Goal: Information Seeking & Learning: Compare options

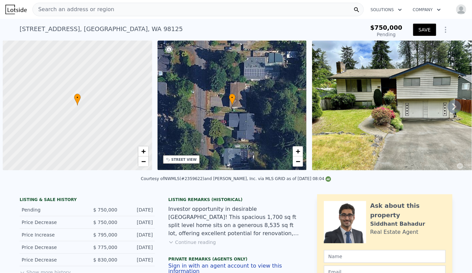
scroll to position [0, 3]
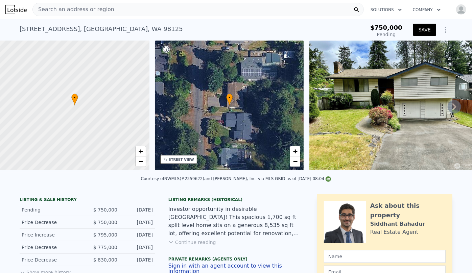
click at [141, 26] on div "13032 27th Ave NE , Seattle , WA 98125 Pending" at bounding box center [179, 31] width 319 height 19
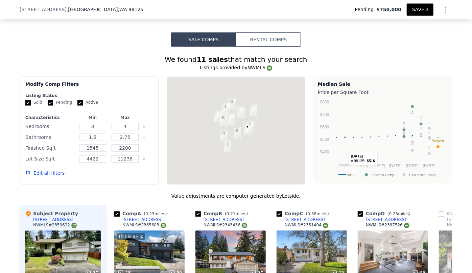
scroll to position [827, 0]
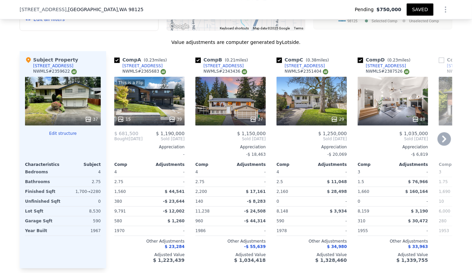
click at [162, 103] on div "This is a Flip 15 39" at bounding box center [149, 101] width 70 height 49
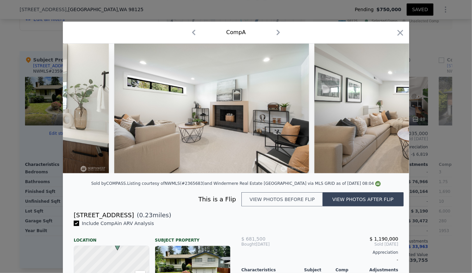
scroll to position [0, 4173]
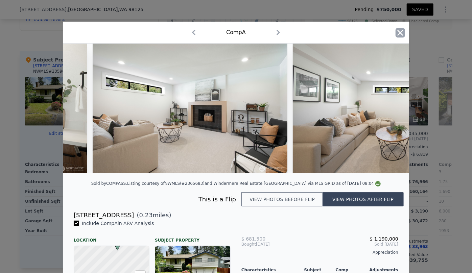
click at [400, 32] on icon "button" at bounding box center [400, 32] width 9 height 9
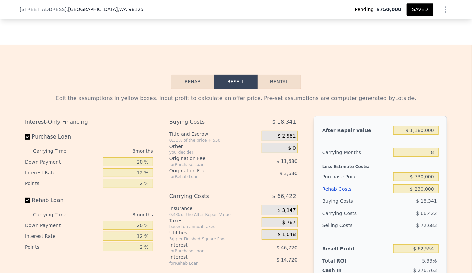
scroll to position [1073, 0]
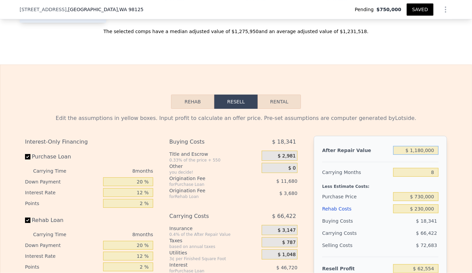
click at [422, 154] on input "$ 1,180,000" at bounding box center [415, 150] width 45 height 9
type input "$ 110,000"
type input "-$ 939,183"
type input "$ 10,000"
type input "-$ 1,032,804"
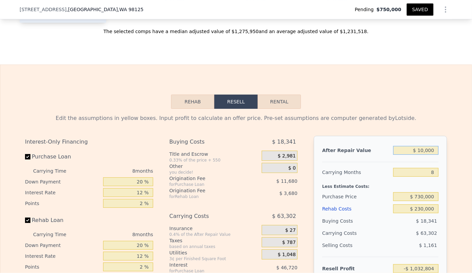
type input "$ 100,000"
type input "-$ 948,546"
type input "$ 1,000,000"
type input "-$ 105,963"
type input "$ 1,000,000"
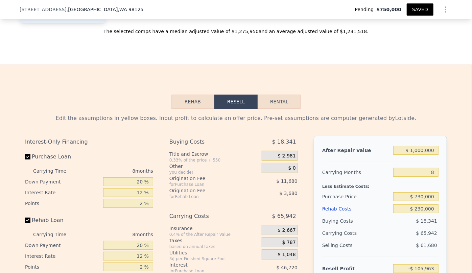
click at [424, 102] on div "Rehab Resell Rental Edit the assumptions in yellow boxes. Input profit to calcu…" at bounding box center [236, 228] width 472 height 326
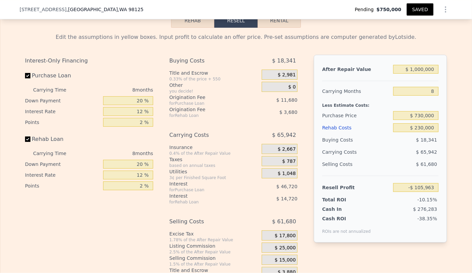
scroll to position [1166, 0]
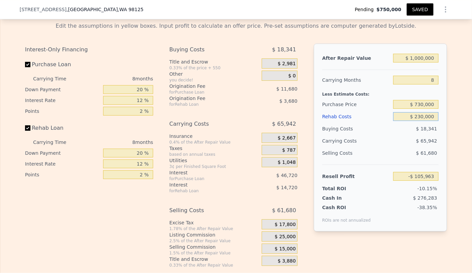
click at [420, 121] on input "$ 230,000" at bounding box center [415, 116] width 45 height 9
type input "$ 20,000"
type input "$ 120,837"
type input "$ 200,000"
type input "-$ 73,563"
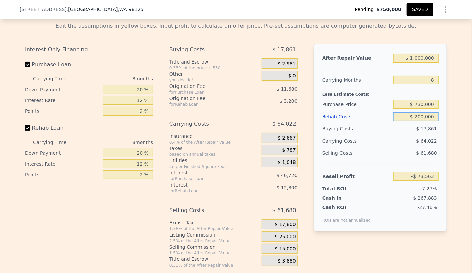
type input "$ 200,000"
click at [395, 151] on div "$ 61,680" at bounding box center [416, 153] width 46 height 12
click at [418, 59] on input "$ 1,000,000" at bounding box center [415, 58] width 45 height 9
type input "$ 100,000"
type input "-$ 916,146"
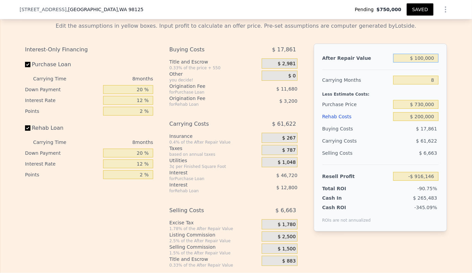
type input "$ 1,100,000"
type input "$ 20,058"
click at [466, 94] on div "Edit the assumptions in yellow boxes. Input profit to calculate an offer price.…" at bounding box center [235, 143] width 471 height 252
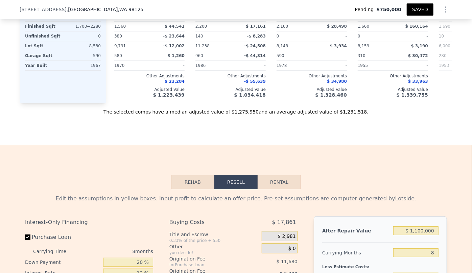
scroll to position [1104, 0]
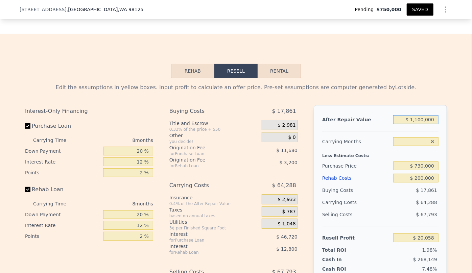
click at [420, 124] on input "$ 1,100,000" at bounding box center [415, 119] width 45 height 9
type input "$ 110,000"
type input "-$ 906,783"
type input "$ 1,150,000"
type input "$ 66,867"
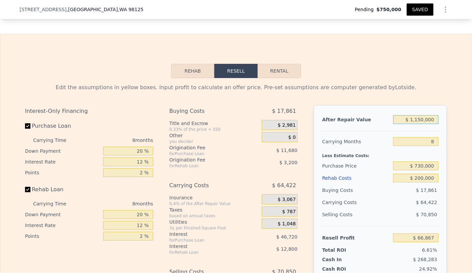
type input "$ 1,150,000"
click at [401, 64] on div "Rehab Resell Rental Edit the assumptions in yellow boxes. Input profit to calcu…" at bounding box center [236, 197] width 472 height 326
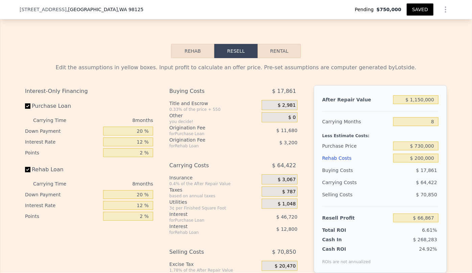
scroll to position [1135, 0]
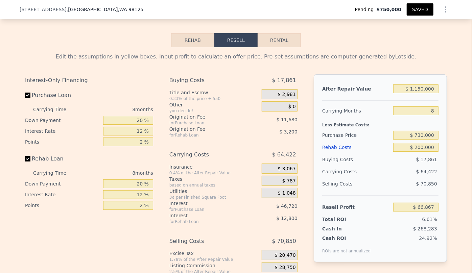
click at [419, 11] on button "SAVED" at bounding box center [420, 9] width 27 height 12
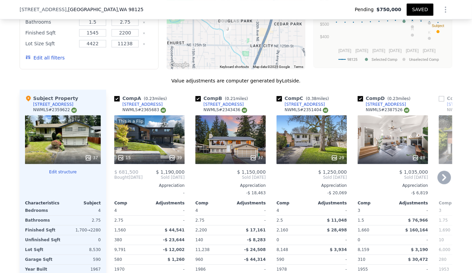
scroll to position [797, 0]
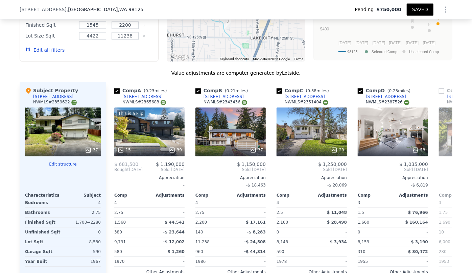
click at [426, 9] on button "SAVED" at bounding box center [420, 9] width 27 height 12
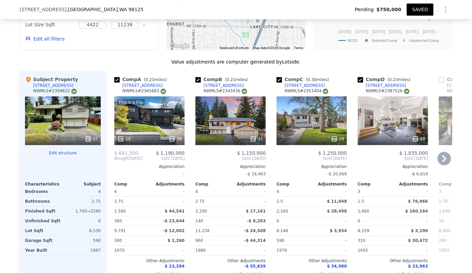
scroll to position [827, 0]
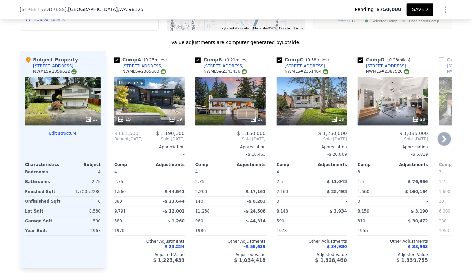
click at [296, 101] on div "29" at bounding box center [312, 101] width 70 height 49
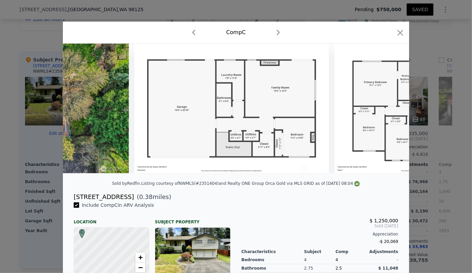
scroll to position [0, 5453]
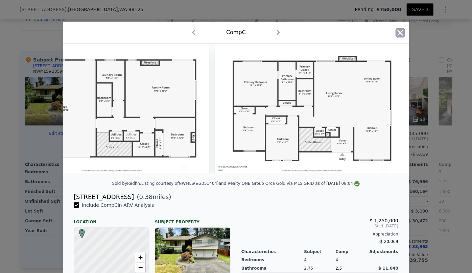
click at [397, 30] on icon "button" at bounding box center [400, 32] width 9 height 9
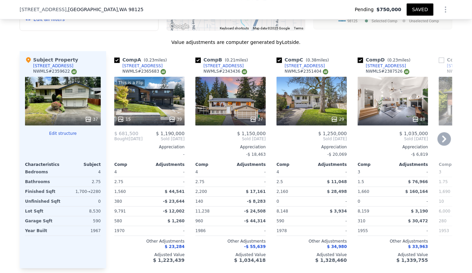
click at [220, 120] on div "37" at bounding box center [231, 119] width 65 height 7
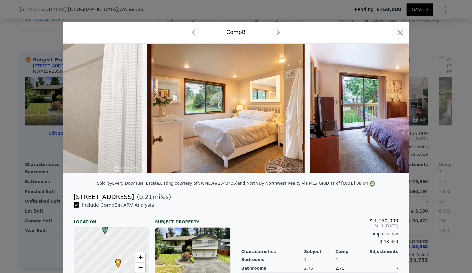
scroll to position [0, 2546]
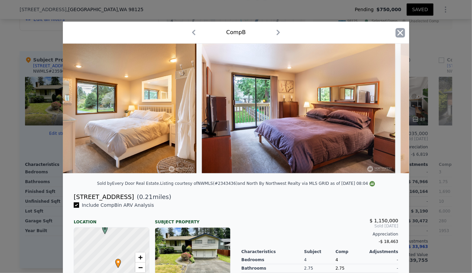
click at [399, 34] on icon "button" at bounding box center [400, 32] width 9 height 9
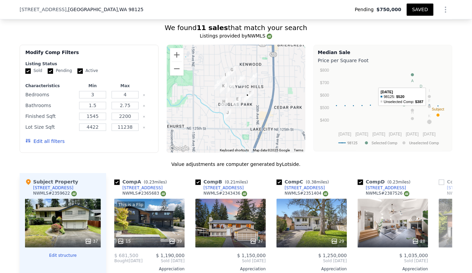
scroll to position [704, 0]
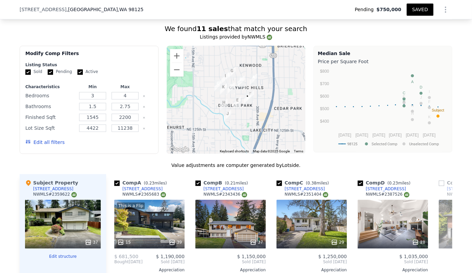
click at [443, 10] on icon "Show Options" at bounding box center [446, 9] width 8 height 8
click at [416, 40] on div "Share Analysis" at bounding box center [415, 41] width 76 height 14
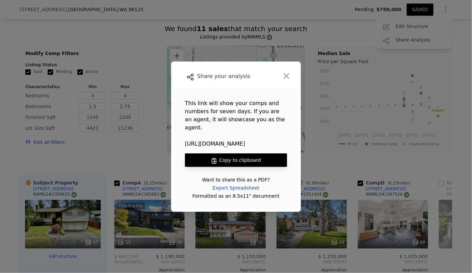
click at [235, 154] on button "Copy to clipboard" at bounding box center [236, 161] width 102 height 14
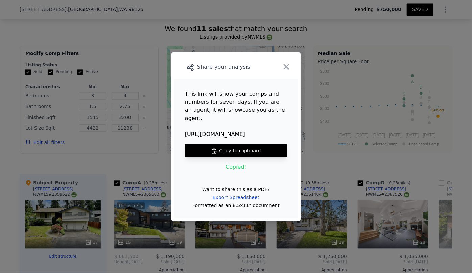
click at [261, 149] on button "Copy to clipboard" at bounding box center [236, 151] width 102 height 14
click at [284, 71] on icon "button" at bounding box center [286, 66] width 9 height 9
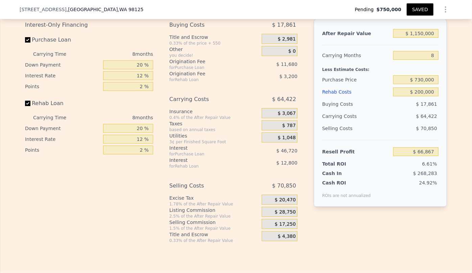
scroll to position [1196, 0]
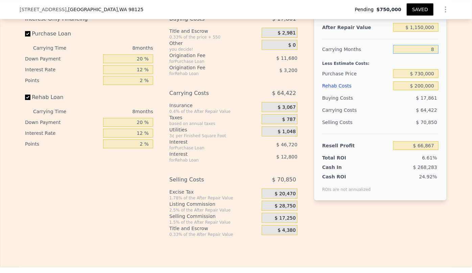
click at [430, 54] on input "8" at bounding box center [415, 49] width 45 height 9
type input "6"
type input "$ 82,973"
type input "8"
type input "$ 66,867"
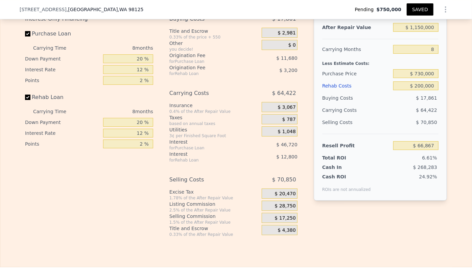
click at [463, 86] on div "Edit the assumptions in yellow boxes. Input profit to calculate an offer price.…" at bounding box center [235, 112] width 471 height 252
click at [419, 8] on button "SAVED" at bounding box center [420, 9] width 27 height 12
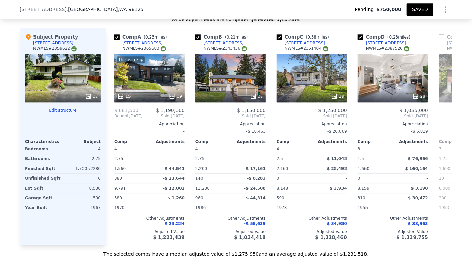
scroll to position [827, 0]
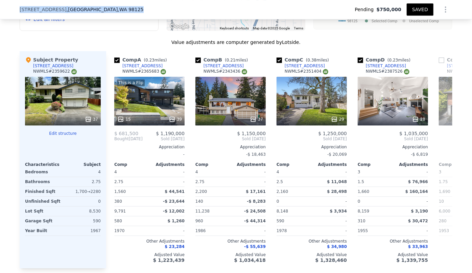
drag, startPoint x: 16, startPoint y: 10, endPoint x: 100, endPoint y: 12, distance: 84.2
click at [100, 12] on div "13032 27th Ave NE , Seattle , WA 98125 Pending $750,000 SAVED" at bounding box center [236, 9] width 472 height 19
copy div "13032 27th Ave NE , Seattle , WA 98125"
click at [445, 11] on icon "Show Options" at bounding box center [445, 9] width 1 height 5
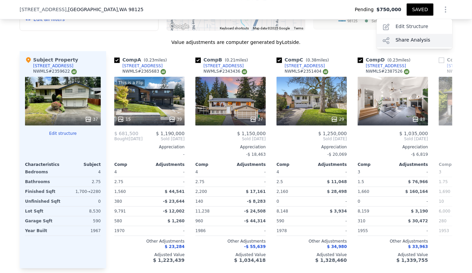
click at [420, 44] on div "Share Analysis" at bounding box center [415, 41] width 76 height 14
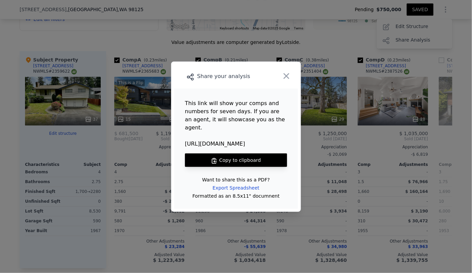
click at [230, 155] on button "Copy to clipboard" at bounding box center [236, 161] width 102 height 14
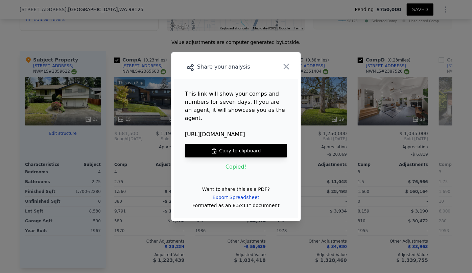
click at [231, 147] on button "Copy to clipboard" at bounding box center [236, 151] width 102 height 14
click at [290, 69] on icon "button" at bounding box center [286, 66] width 9 height 9
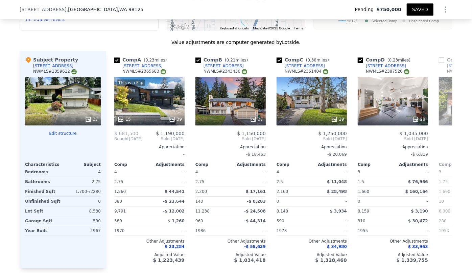
click at [20, 9] on span "13032 27th Ave NE" at bounding box center [43, 9] width 47 height 7
drag, startPoint x: 17, startPoint y: 9, endPoint x: 104, endPoint y: 11, distance: 88.0
click at [104, 11] on div "13032 27th Ave NE , Seattle , WA 98125 Pending $750,000 SAVED" at bounding box center [236, 9] width 472 height 19
copy div "13032 27th Ave NE , Seattle , WA 98125"
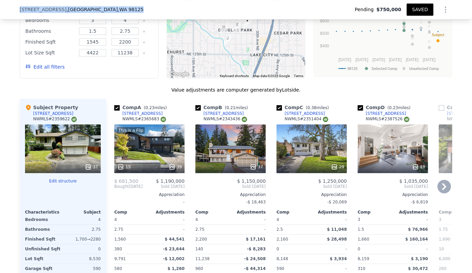
scroll to position [704, 0]
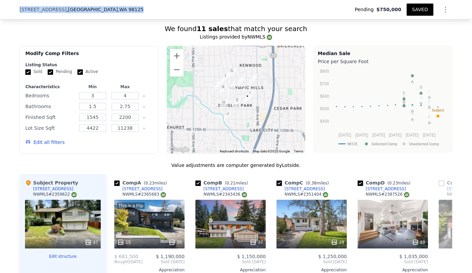
click at [55, 143] on button "Edit all filters" at bounding box center [44, 142] width 39 height 7
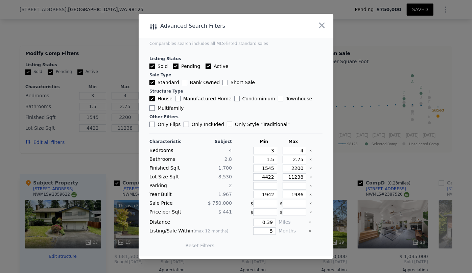
click at [300, 162] on input "2.75" at bounding box center [295, 159] width 24 height 7
type input "2"
type input "2.7"
type input "2"
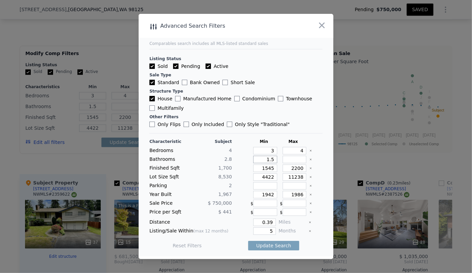
click at [273, 161] on input "1.5" at bounding box center [265, 159] width 24 height 7
type input "1"
drag, startPoint x: 301, startPoint y: 170, endPoint x: 274, endPoint y: 169, distance: 26.7
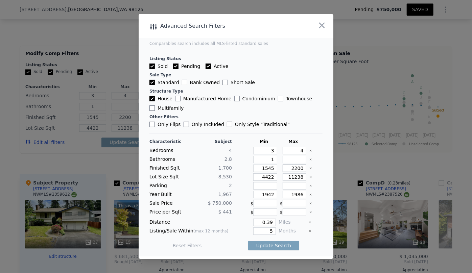
click at [274, 169] on div "Finished Sqft 1,700 1545 2200" at bounding box center [235, 168] width 173 height 7
type input "1"
type input "19"
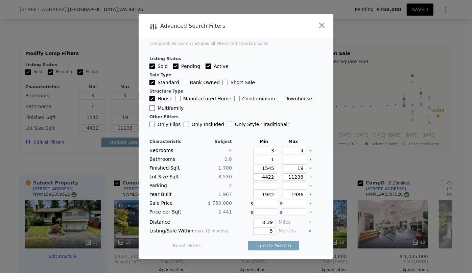
type input "190"
type input "1900"
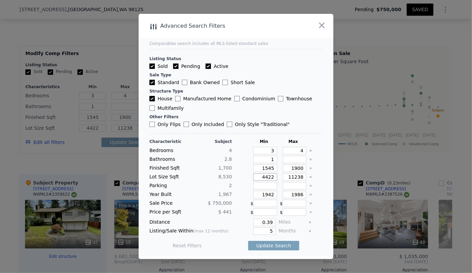
drag, startPoint x: 271, startPoint y: 179, endPoint x: 225, endPoint y: 180, distance: 46.7
click at [230, 180] on div "Lot Size Sqft 8,530 4422 11238" at bounding box center [235, 176] width 173 height 7
drag, startPoint x: 273, startPoint y: 195, endPoint x: 253, endPoint y: 194, distance: 19.6
click at [254, 194] on input "1942" at bounding box center [265, 194] width 24 height 7
drag, startPoint x: 269, startPoint y: 221, endPoint x: 212, endPoint y: 220, distance: 57.5
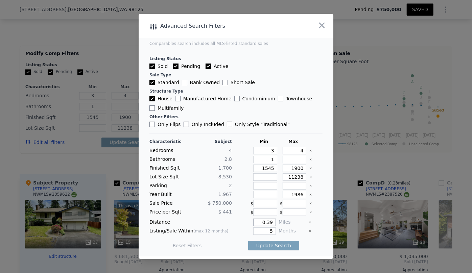
click at [213, 220] on div "Distance 0.39 Miles" at bounding box center [235, 222] width 173 height 7
type input "1"
click at [266, 232] on input "5" at bounding box center [264, 231] width 23 height 7
type input "6"
click at [277, 248] on button "Update Search" at bounding box center [273, 245] width 51 height 9
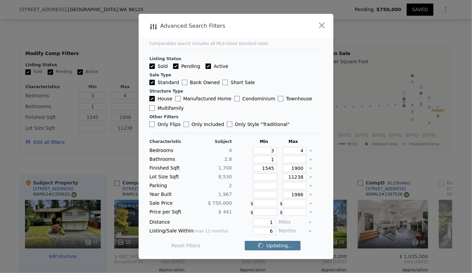
checkbox input "false"
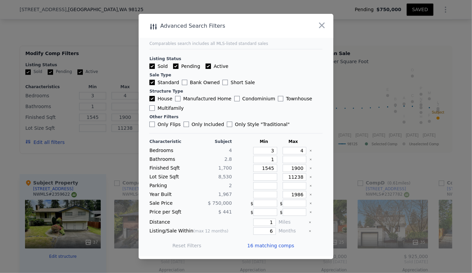
click at [277, 248] on span "16 matching comps" at bounding box center [270, 245] width 47 height 7
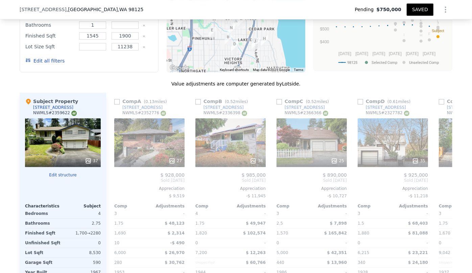
scroll to position [797, 0]
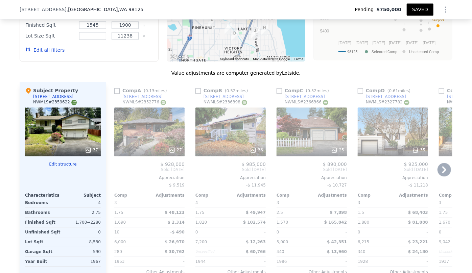
click at [196, 87] on div "Comp B ( 0.52 miles)" at bounding box center [222, 90] width 55 height 7
click at [197, 91] on input "checkbox" at bounding box center [197, 90] width 5 height 5
checkbox input "true"
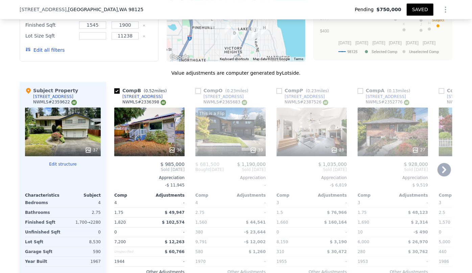
click at [197, 91] on input "checkbox" at bounding box center [197, 90] width 5 height 5
checkbox input "true"
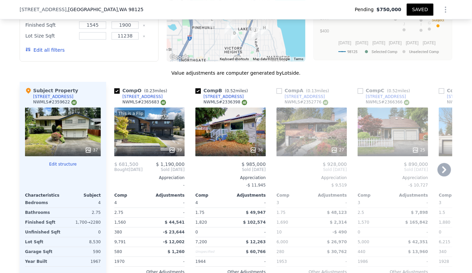
click at [442, 165] on icon at bounding box center [445, 170] width 14 height 14
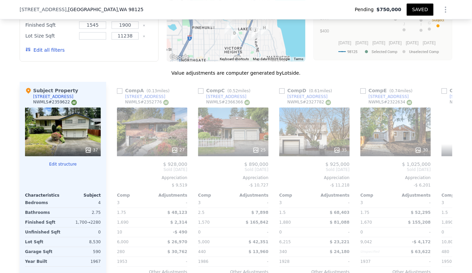
scroll to position [0, 162]
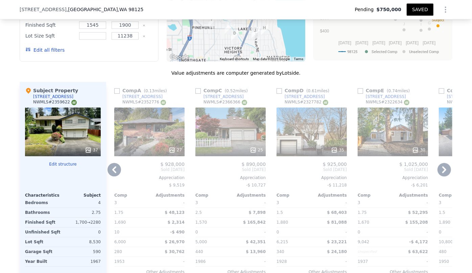
click at [442, 165] on icon at bounding box center [445, 170] width 14 height 14
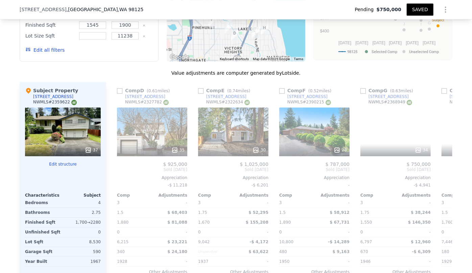
scroll to position [0, 325]
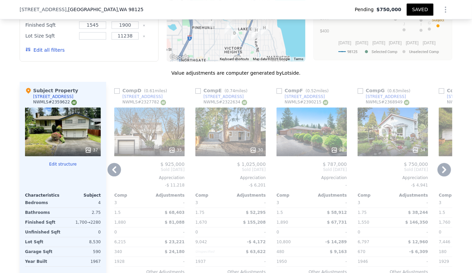
click at [442, 165] on icon at bounding box center [445, 170] width 14 height 14
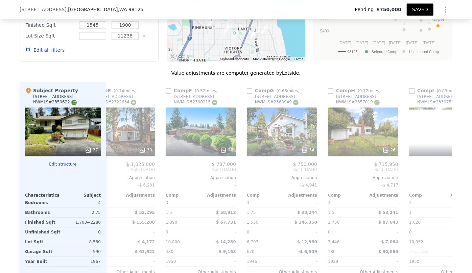
scroll to position [0, 487]
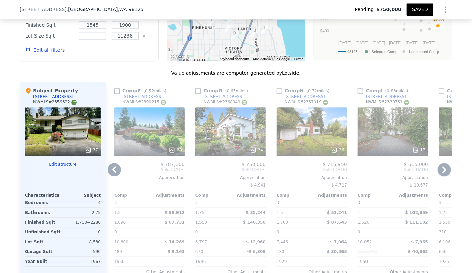
click at [442, 165] on icon at bounding box center [445, 170] width 14 height 14
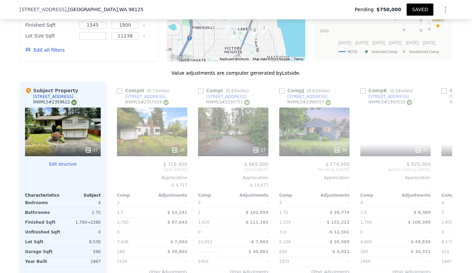
scroll to position [0, 649]
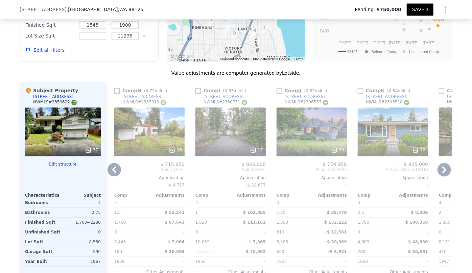
click at [442, 165] on icon at bounding box center [445, 170] width 14 height 14
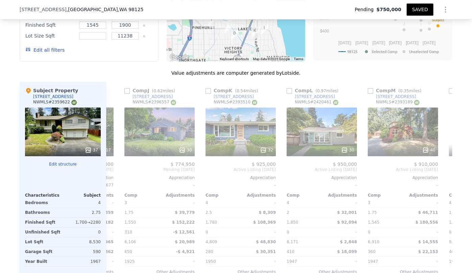
scroll to position [0, 812]
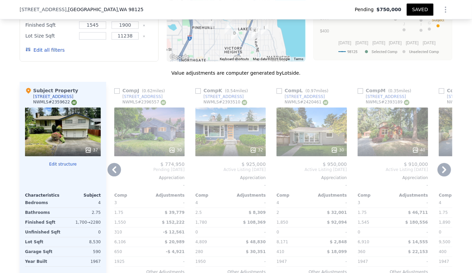
click at [442, 165] on icon at bounding box center [445, 170] width 14 height 14
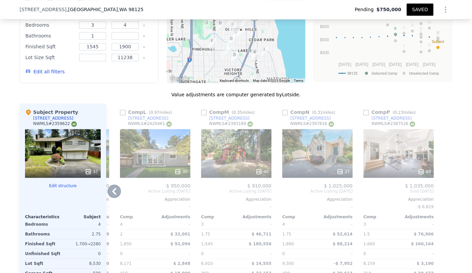
scroll to position [766, 0]
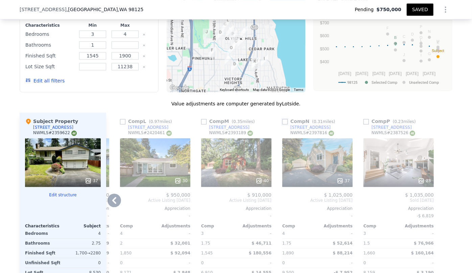
click at [282, 119] on input "checkbox" at bounding box center [284, 121] width 5 height 5
checkbox input "true"
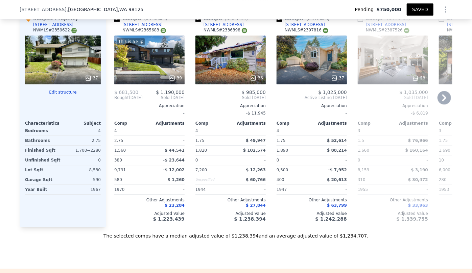
scroll to position [858, 0]
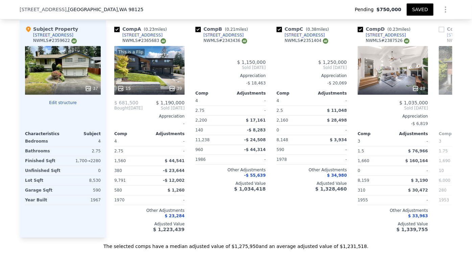
type input "1.5"
type input "2.75"
type input "2200"
type input "4422"
checkbox input "true"
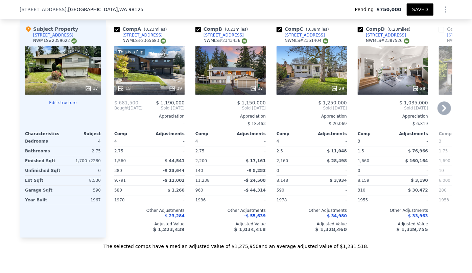
click at [438, 106] on icon at bounding box center [445, 108] width 14 height 14
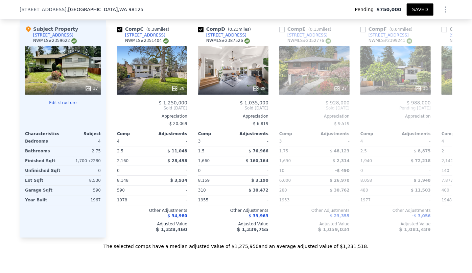
scroll to position [0, 162]
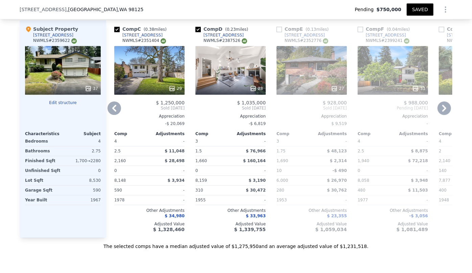
click at [438, 106] on icon at bounding box center [445, 108] width 14 height 14
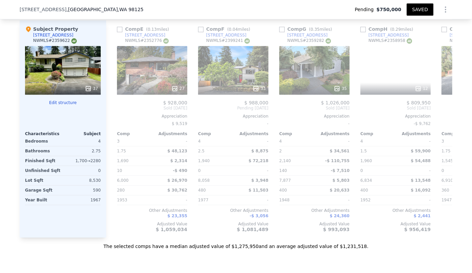
scroll to position [0, 325]
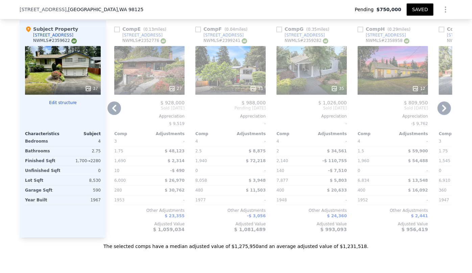
click at [438, 106] on icon at bounding box center [445, 108] width 14 height 14
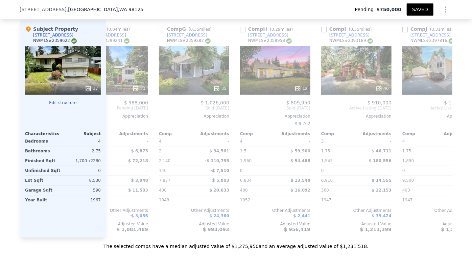
scroll to position [0, 487]
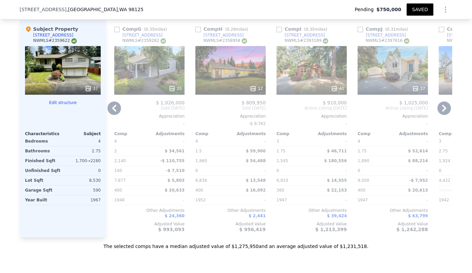
click at [438, 106] on icon at bounding box center [445, 108] width 14 height 14
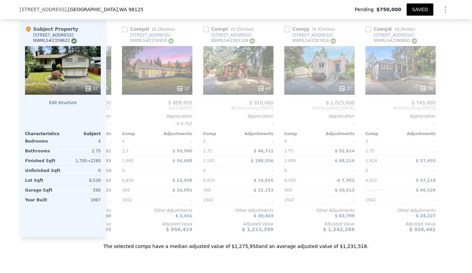
scroll to position [0, 562]
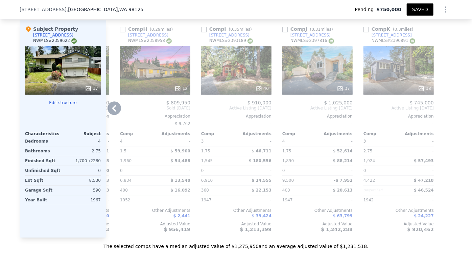
click at [283, 32] on link "2321 NE 127th St" at bounding box center [306, 34] width 48 height 5
click at [324, 76] on div "37" at bounding box center [317, 70] width 70 height 49
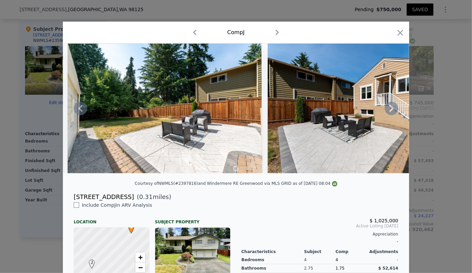
scroll to position [0, 4741]
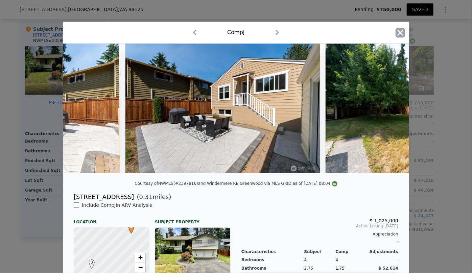
click at [399, 29] on icon "button" at bounding box center [400, 32] width 9 height 9
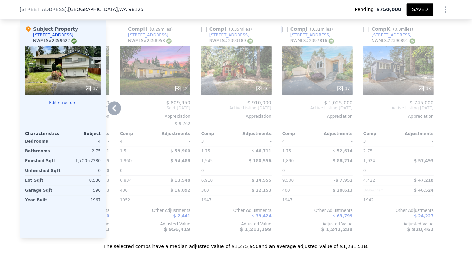
click at [283, 30] on input "checkbox" at bounding box center [284, 29] width 5 height 5
checkbox input "true"
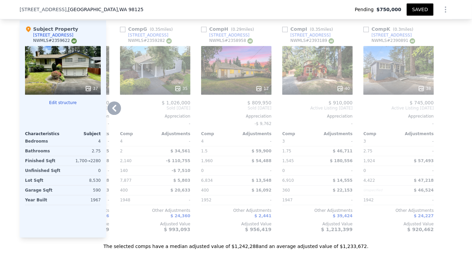
click at [109, 105] on icon at bounding box center [115, 108] width 14 height 14
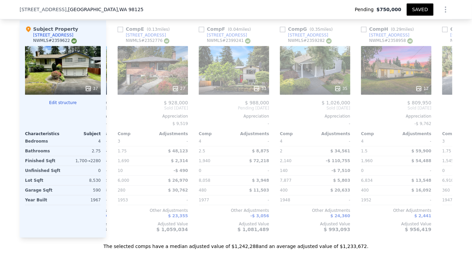
scroll to position [0, 400]
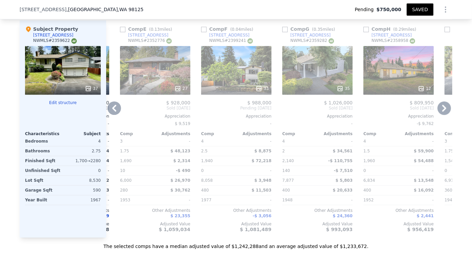
click at [120, 106] on span "Sold Apr 2025" at bounding box center [155, 108] width 70 height 5
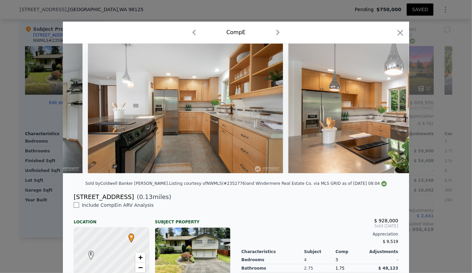
scroll to position [0, 1852]
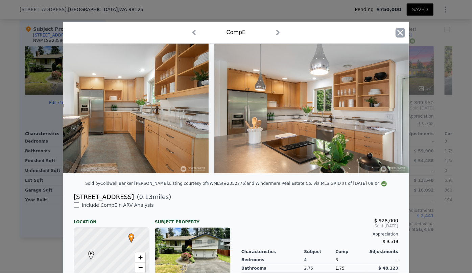
click at [402, 36] on icon "button" at bounding box center [400, 32] width 9 height 9
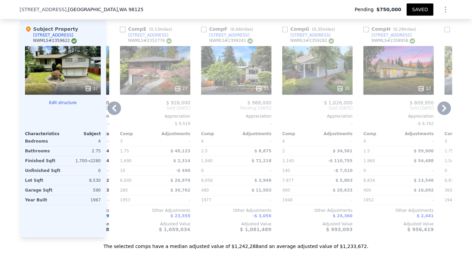
click at [120, 28] on input "checkbox" at bounding box center [122, 29] width 5 height 5
checkbox input "true"
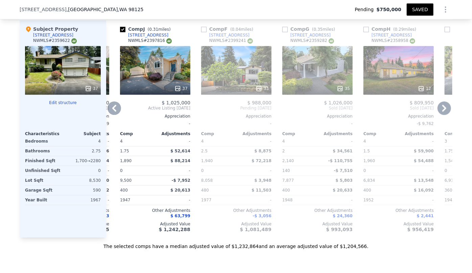
click at [112, 108] on icon at bounding box center [114, 108] width 4 height 7
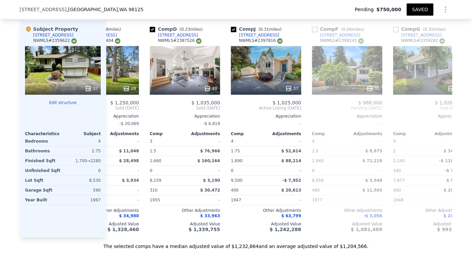
scroll to position [0, 238]
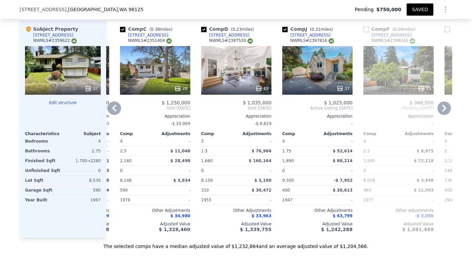
click at [112, 108] on icon at bounding box center [114, 108] width 4 height 7
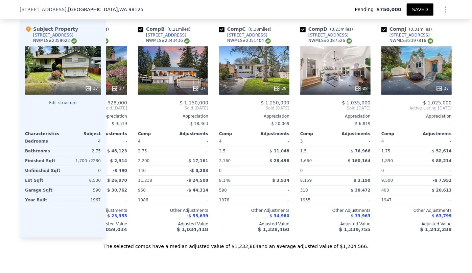
scroll to position [0, 75]
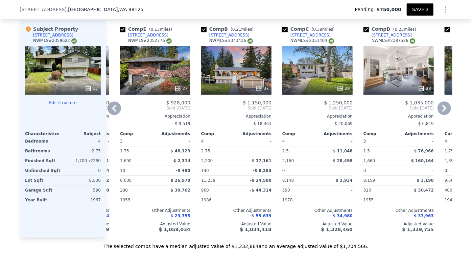
click at [282, 29] on input "checkbox" at bounding box center [284, 29] width 5 height 5
checkbox input "false"
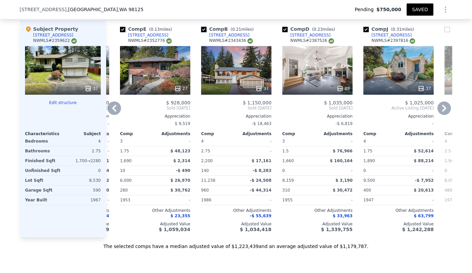
click at [203, 29] on input "checkbox" at bounding box center [203, 29] width 5 height 5
checkbox input "false"
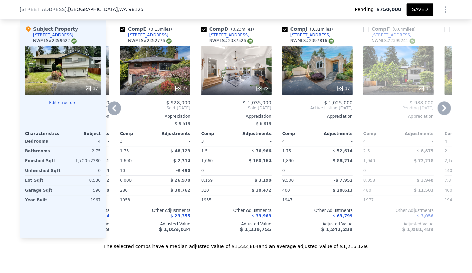
click at [112, 109] on icon at bounding box center [115, 108] width 14 height 14
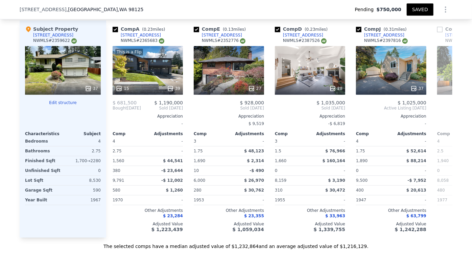
scroll to position [0, 0]
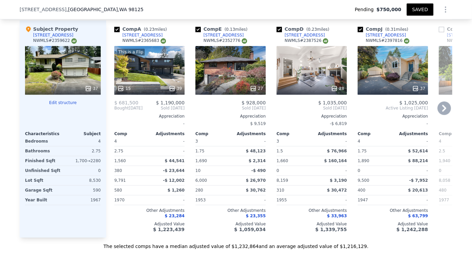
click at [440, 101] on icon at bounding box center [445, 108] width 14 height 14
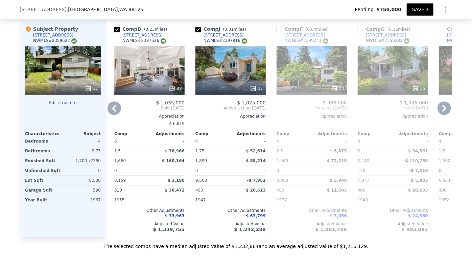
click at [440, 101] on icon at bounding box center [445, 108] width 14 height 14
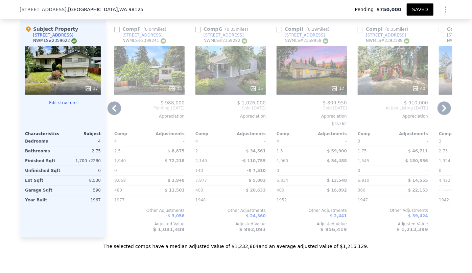
click at [440, 101] on icon at bounding box center [445, 108] width 14 height 14
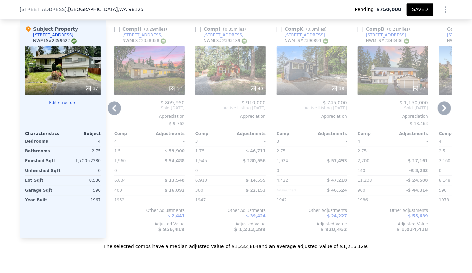
click at [440, 101] on icon at bounding box center [445, 108] width 14 height 14
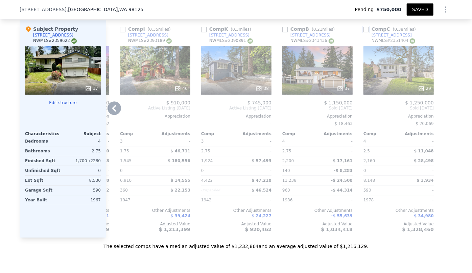
click at [364, 27] on input "checkbox" at bounding box center [366, 29] width 5 height 5
checkbox input "true"
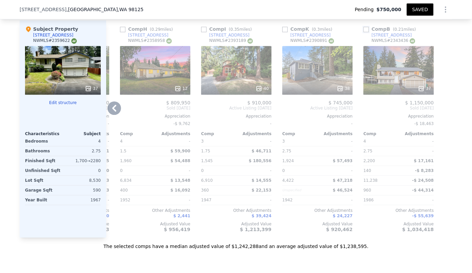
click at [364, 31] on input "checkbox" at bounding box center [366, 29] width 5 height 5
checkbox input "true"
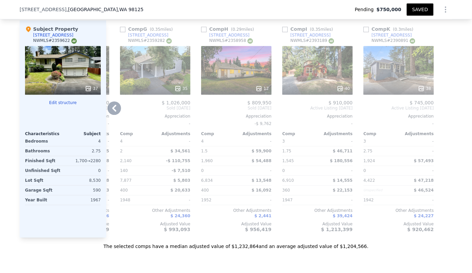
click at [117, 106] on icon at bounding box center [115, 108] width 14 height 14
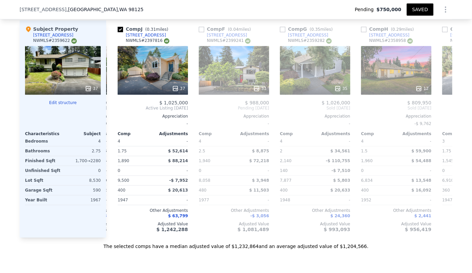
scroll to position [0, 400]
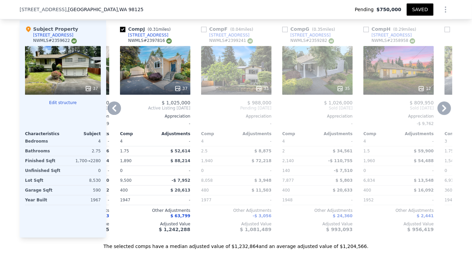
click at [113, 107] on icon at bounding box center [115, 108] width 14 height 14
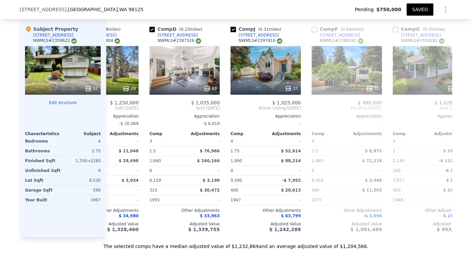
scroll to position [0, 238]
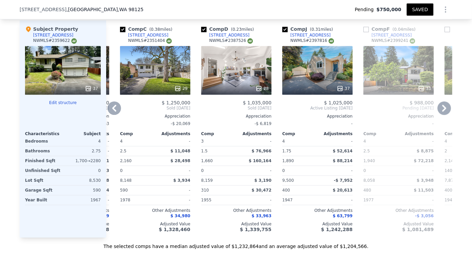
click at [113, 107] on icon at bounding box center [115, 108] width 14 height 14
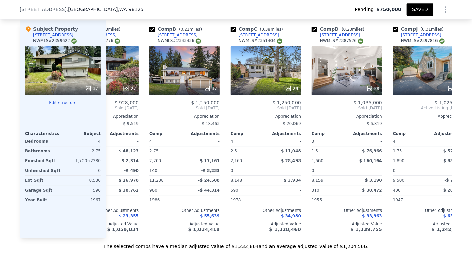
scroll to position [0, 75]
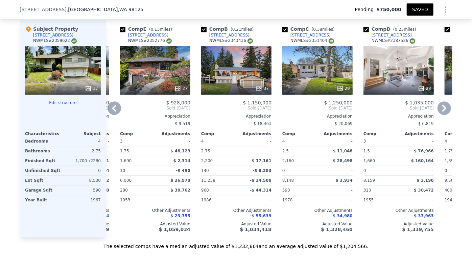
click at [419, 4] on button "SAVED" at bounding box center [420, 9] width 27 height 12
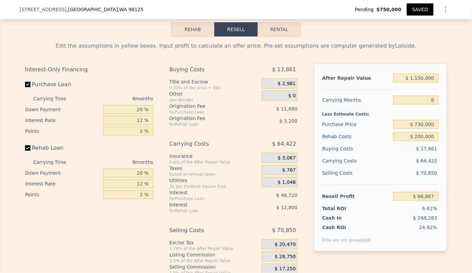
scroll to position [1166, 0]
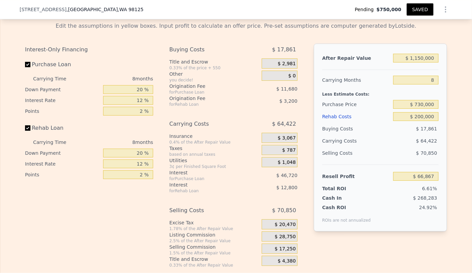
click at [426, 10] on button "SAVED" at bounding box center [420, 9] width 27 height 12
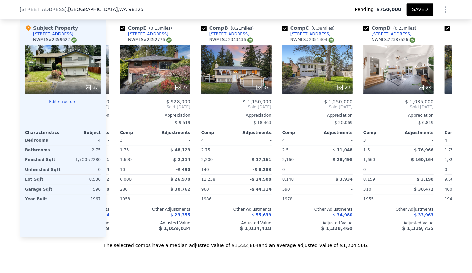
scroll to position [858, 0]
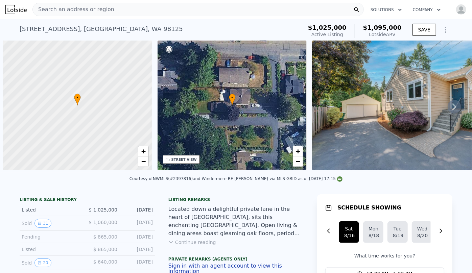
scroll to position [0, 3]
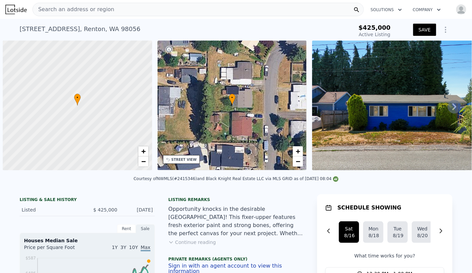
scroll to position [0, 3]
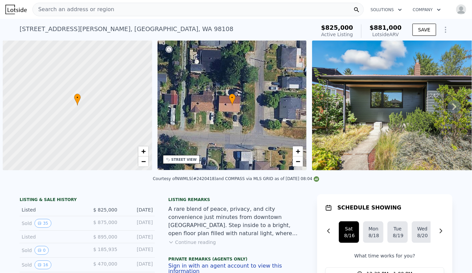
scroll to position [0, 3]
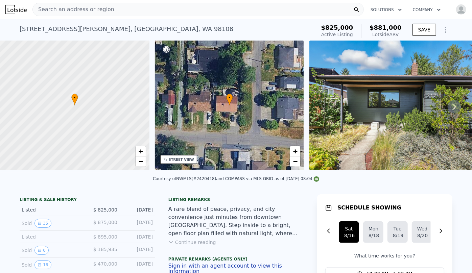
click at [458, 12] on img "button" at bounding box center [461, 9] width 11 height 11
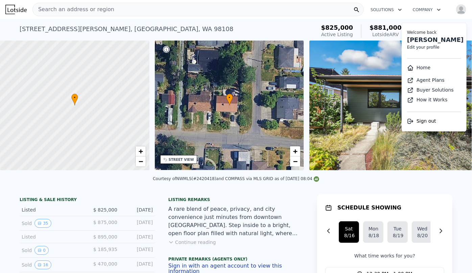
click at [428, 70] on li "Home" at bounding box center [434, 68] width 65 height 13
click at [416, 67] on link "Home" at bounding box center [418, 67] width 23 height 5
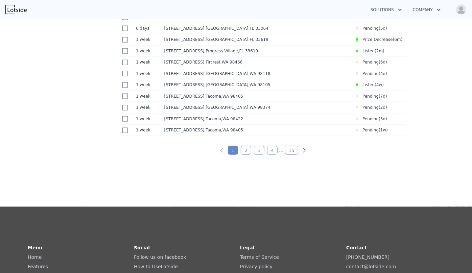
scroll to position [430, 0]
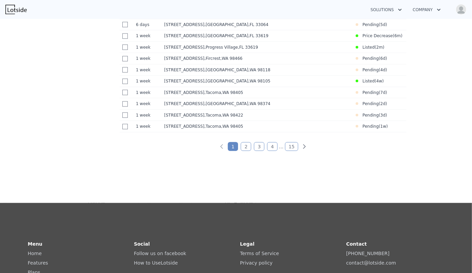
click at [249, 151] on link "2" at bounding box center [246, 146] width 10 height 9
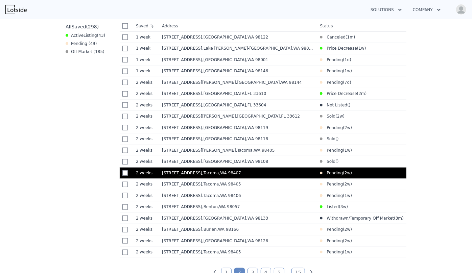
scroll to position [320, 0]
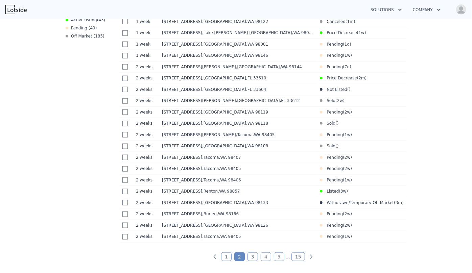
click at [255, 261] on link "3" at bounding box center [253, 257] width 10 height 9
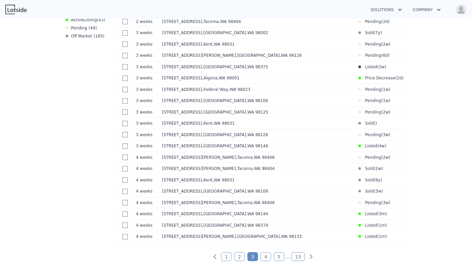
click at [264, 261] on link "4" at bounding box center [266, 257] width 10 height 9
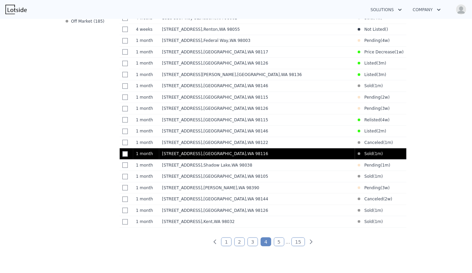
scroll to position [351, 0]
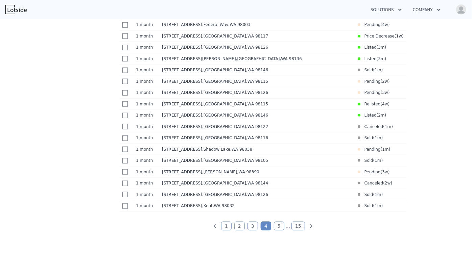
click at [279, 231] on link "5" at bounding box center [279, 226] width 10 height 9
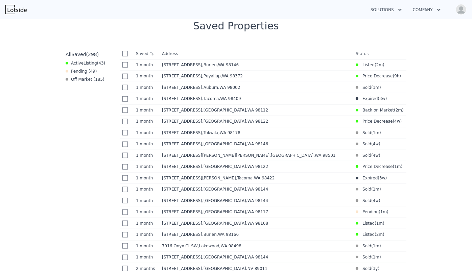
scroll to position [258, 0]
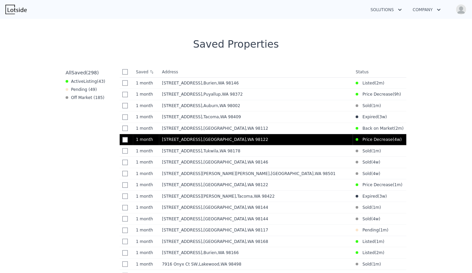
click at [232, 145] on td "918 23rd Ave , Seattle , WA 98122" at bounding box center [256, 139] width 194 height 11
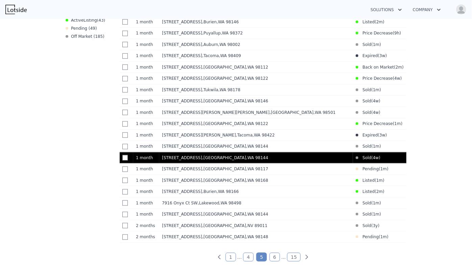
scroll to position [320, 0]
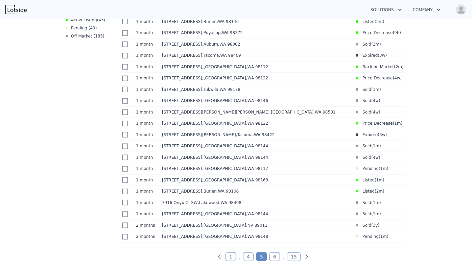
click at [271, 261] on link "6" at bounding box center [275, 257] width 10 height 9
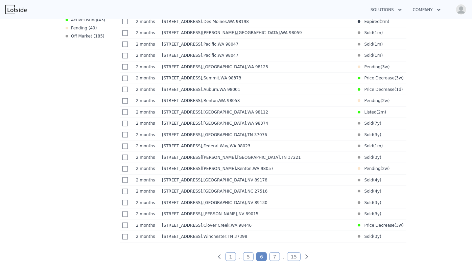
click at [272, 261] on link "7" at bounding box center [275, 257] width 10 height 9
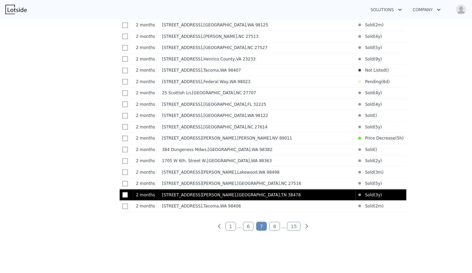
scroll to position [351, 0]
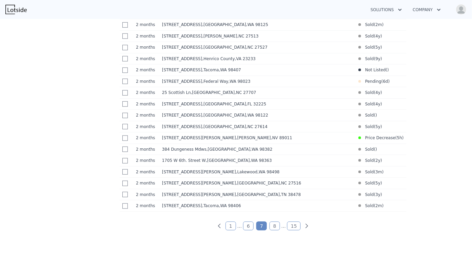
click at [274, 231] on link "8" at bounding box center [275, 226] width 10 height 9
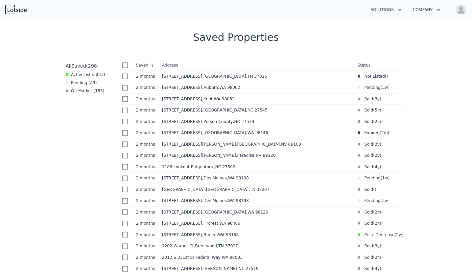
scroll to position [258, 0]
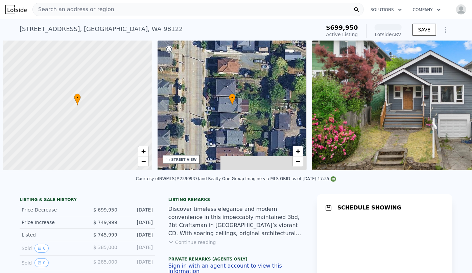
scroll to position [0, 3]
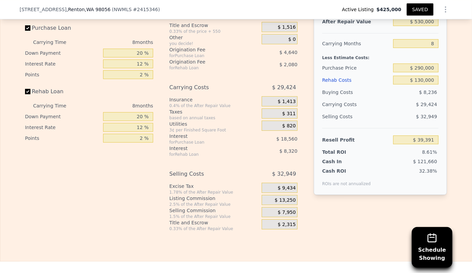
scroll to position [1196, 0]
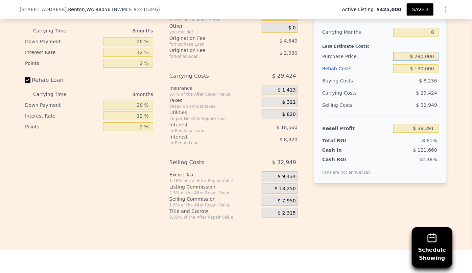
click at [423, 55] on input "$ 290,000" at bounding box center [415, 56] width 45 height 9
type input "$ 350,000"
click at [425, 68] on input "$ 130,000" at bounding box center [415, 68] width 45 height 9
type input "-$ 25,609"
click at [442, 96] on div "After Repair Value $ 530,000 Carrying Months 8 Less Estimate Costs: Purchase Pr…" at bounding box center [380, 90] width 133 height 188
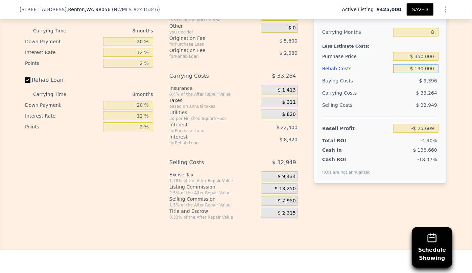
click at [432, 68] on input "$ 130,000" at bounding box center [415, 68] width 45 height 9
type input "$ 1"
type input "$ 114,790"
type input "$ 1,000"
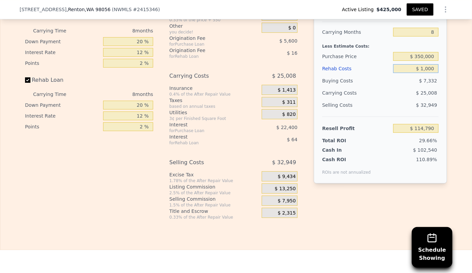
type input "$ 113,711"
type input "$ 10,000"
type input "$ 103,991"
type input "$ 100,000"
type input "$ 6,791"
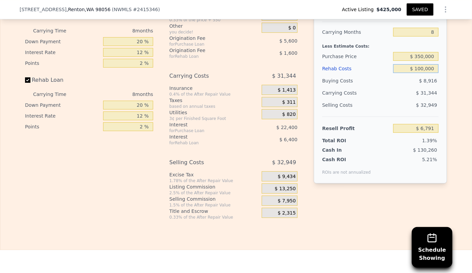
type input "$ 100,000"
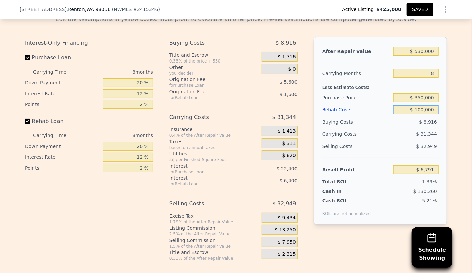
scroll to position [1166, 0]
